Goal: Information Seeking & Learning: Learn about a topic

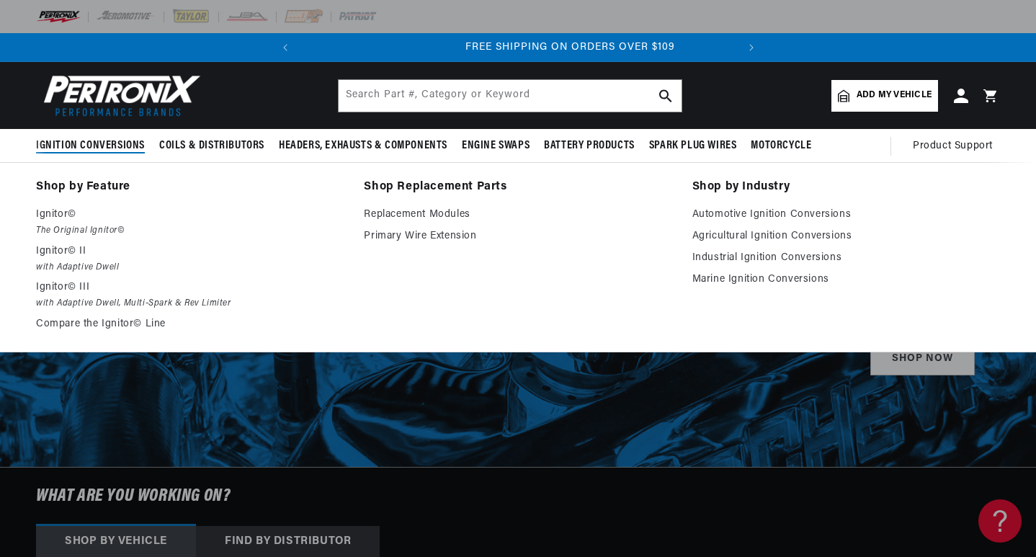
scroll to position [0, 436]
click at [56, 220] on p "Ignitor©" at bounding box center [189, 214] width 307 height 17
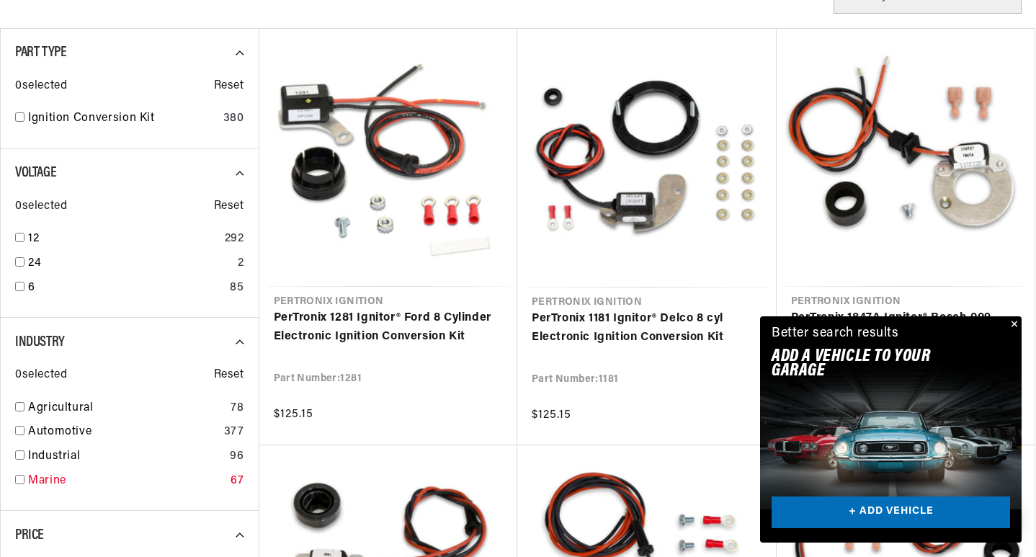
scroll to position [432, 0]
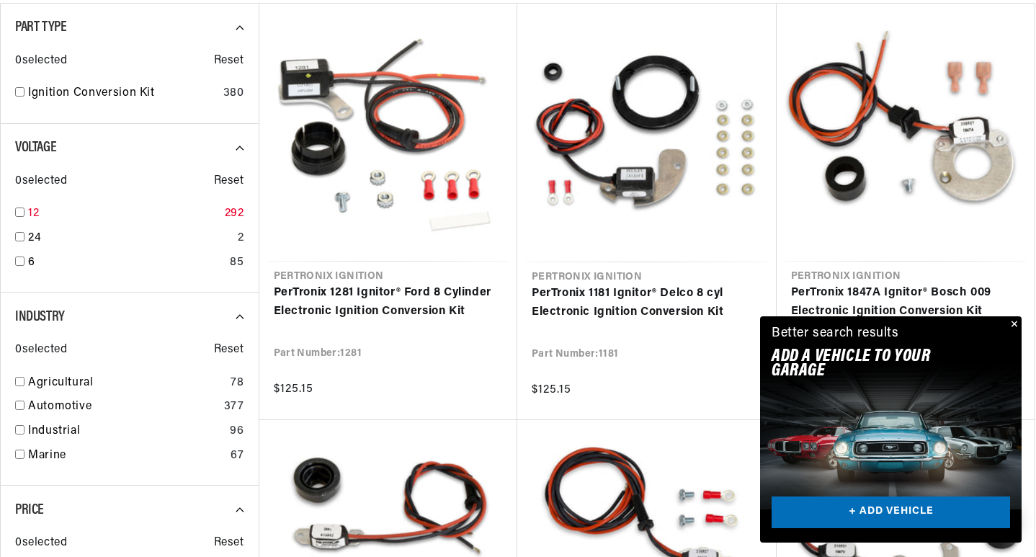
click at [18, 210] on input "checkbox" at bounding box center [19, 211] width 9 height 9
checkbox input "true"
click at [22, 399] on div "Automotive 289" at bounding box center [129, 410] width 229 height 24
checkbox input "true"
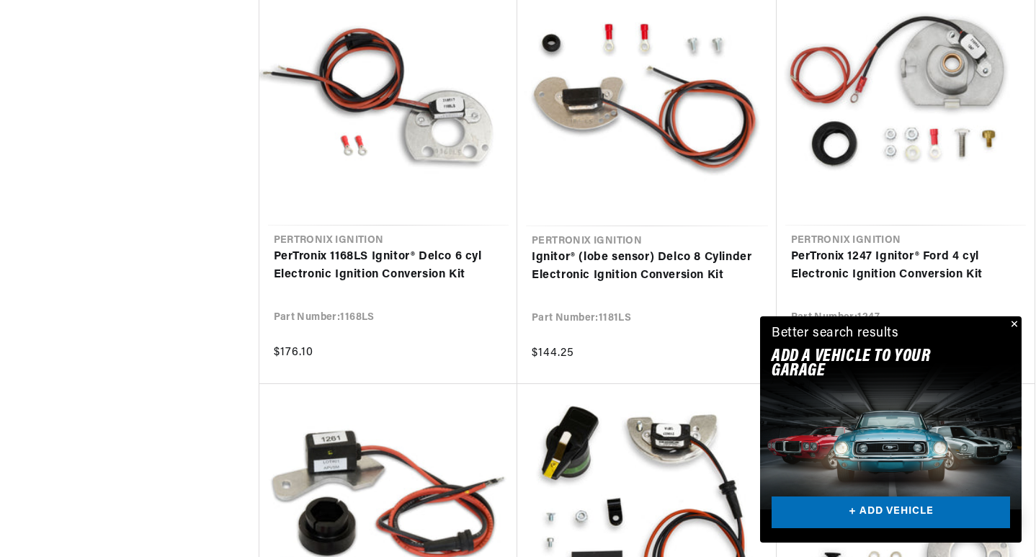
scroll to position [1440, 0]
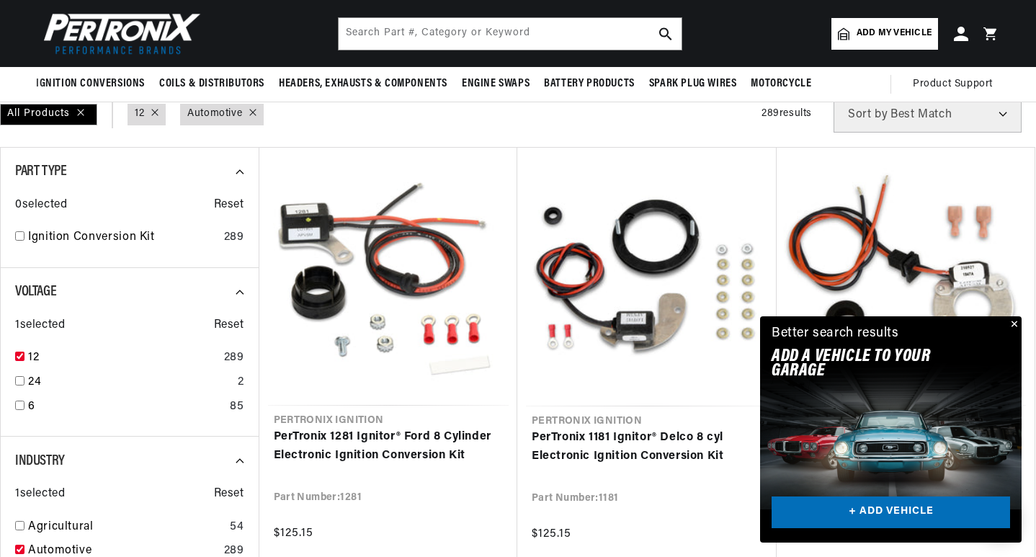
scroll to position [0, 436]
